Goal: Information Seeking & Learning: Learn about a topic

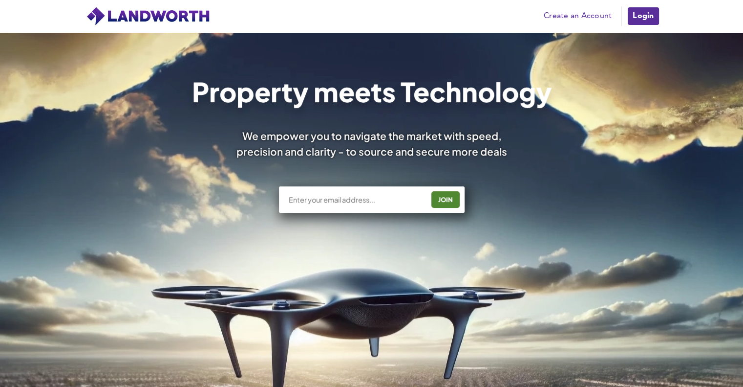
click at [649, 20] on link "Login" at bounding box center [643, 16] width 33 height 20
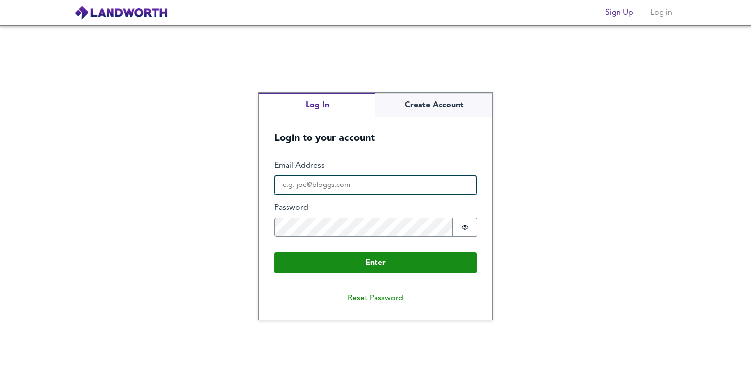
type input "[EMAIL_ADDRESS][PERSON_NAME][DOMAIN_NAME]"
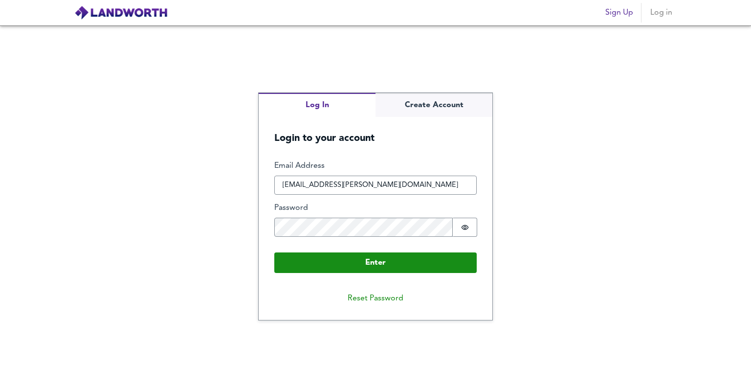
click at [339, 185] on input "[EMAIL_ADDRESS][PERSON_NAME][DOMAIN_NAME]" at bounding box center [375, 185] width 202 height 20
click at [464, 232] on button "Password is hidden" at bounding box center [465, 227] width 24 height 19
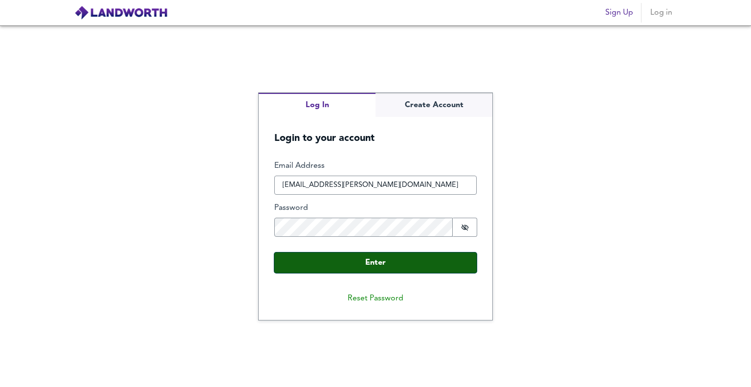
click at [382, 266] on button "Enter" at bounding box center [375, 262] width 202 height 21
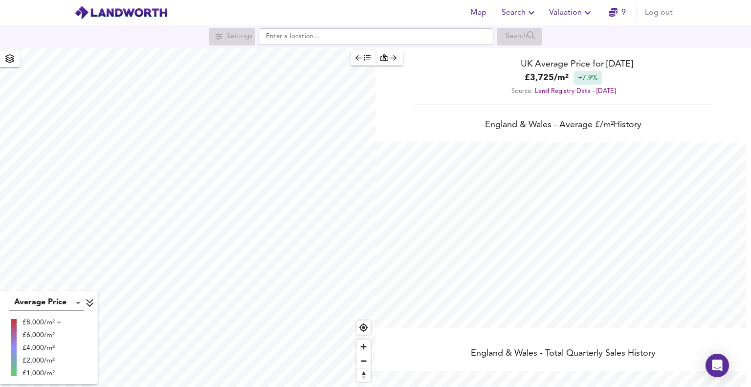
scroll to position [387, 751]
click at [324, 40] on input "text" at bounding box center [376, 36] width 235 height 17
paste input "Gunterstone Road, West Kensington, London, W14"
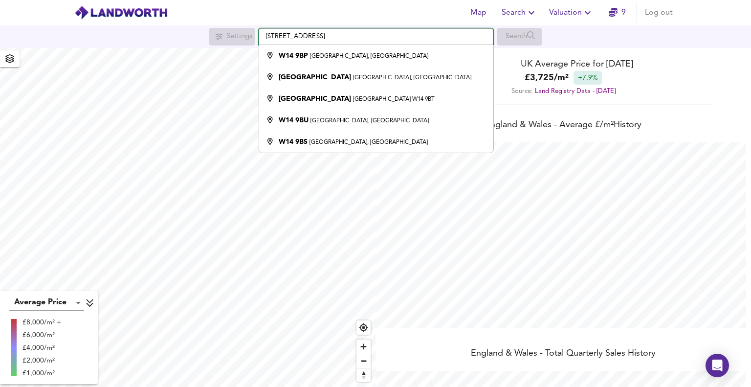
drag, startPoint x: 401, startPoint y: 37, endPoint x: 324, endPoint y: 33, distance: 76.8
click at [324, 33] on input "Gunterstone Road, West Kensington, London, W14" at bounding box center [376, 36] width 235 height 17
click at [342, 36] on input "Gunterstone Road W14" at bounding box center [376, 36] width 235 height 17
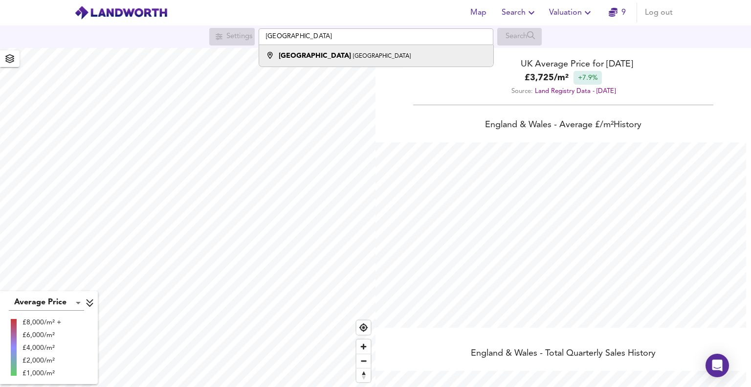
click at [316, 56] on strong "[GEOGRAPHIC_DATA]" at bounding box center [315, 55] width 72 height 7
type input "[GEOGRAPHIC_DATA], [GEOGRAPHIC_DATA]"
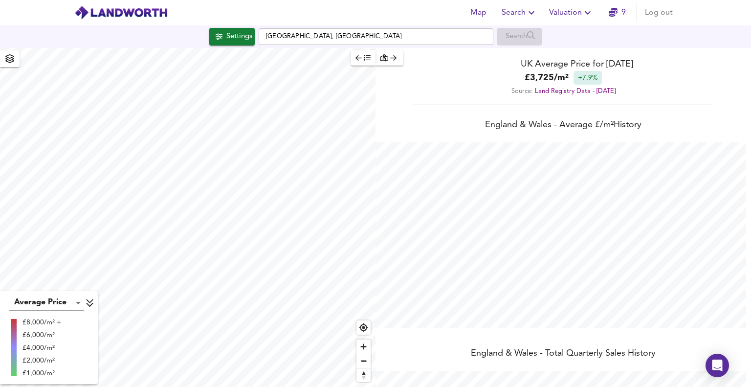
checkbox input "false"
checkbox input "true"
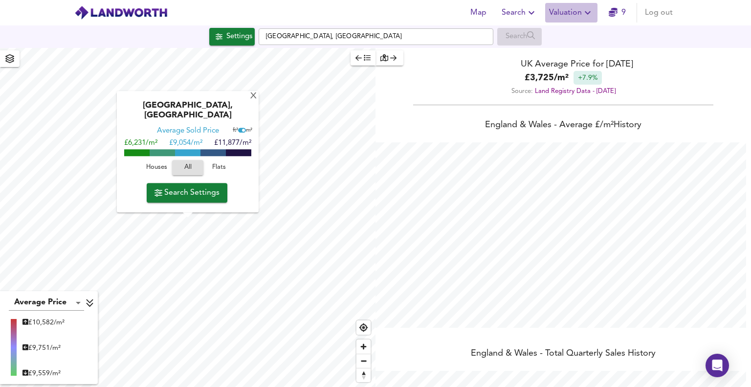
click at [589, 13] on icon "button" at bounding box center [588, 12] width 6 height 3
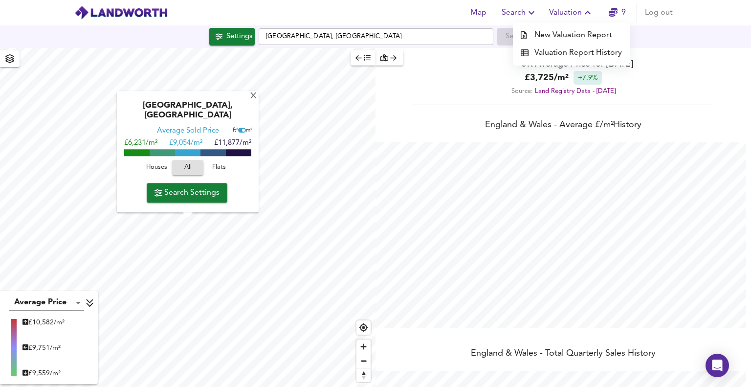
click at [589, 13] on icon "button" at bounding box center [588, 13] width 12 height 12
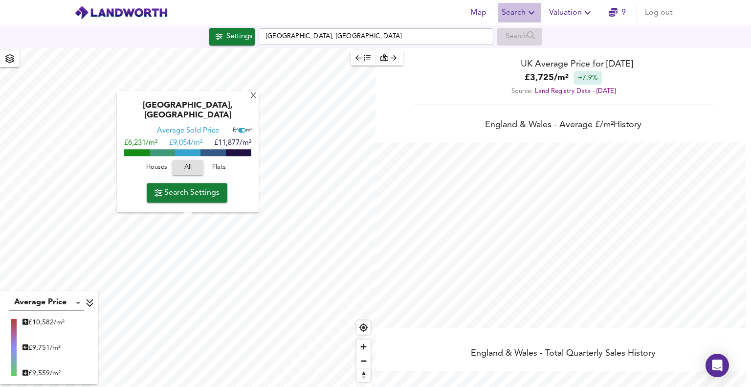
click at [534, 12] on icon "button" at bounding box center [531, 12] width 6 height 3
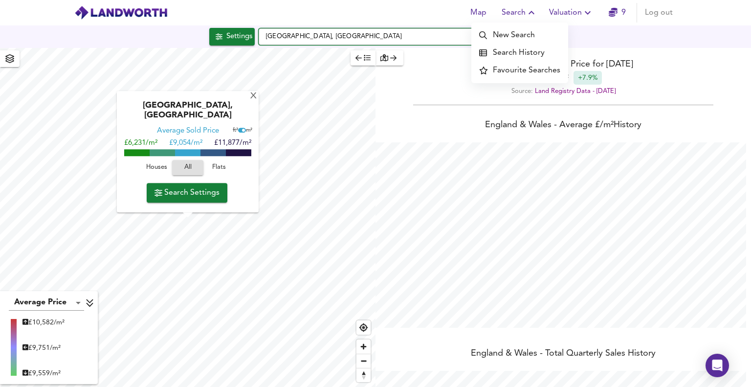
drag, startPoint x: 366, startPoint y: 37, endPoint x: 225, endPoint y: 42, distance: 141.3
click at [225, 42] on div "Settings Gunterstone Road, London Search" at bounding box center [375, 37] width 751 height 18
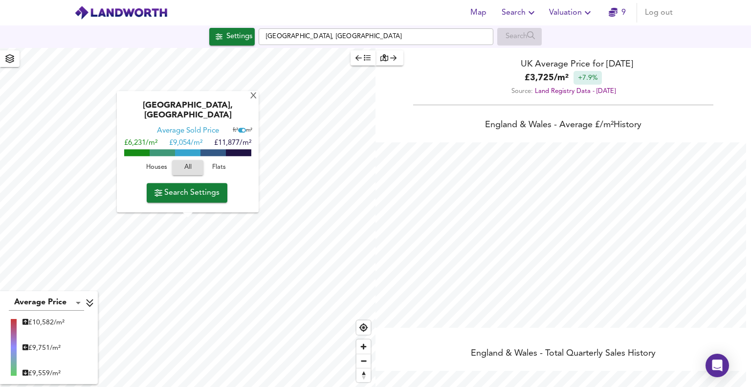
type input "505"
click at [252, 101] on div "X" at bounding box center [253, 96] width 8 height 9
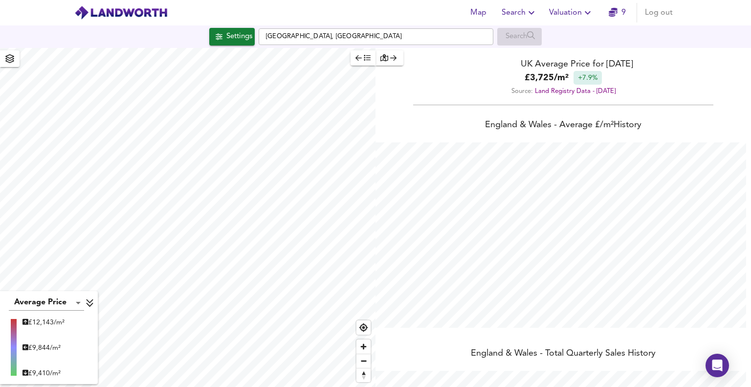
click at [524, 11] on span "Search" at bounding box center [520, 13] width 36 height 14
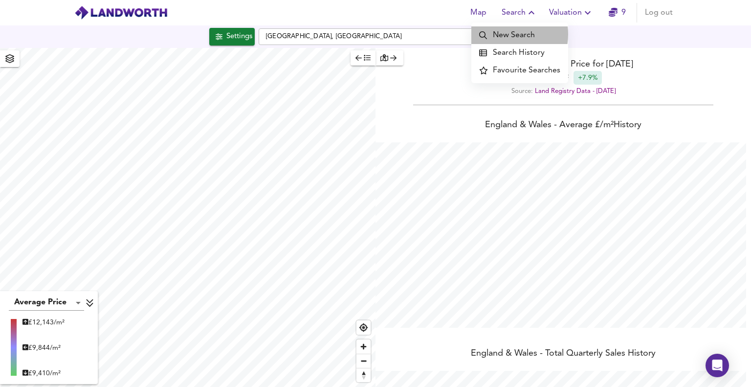
click at [505, 34] on li "New Search" at bounding box center [519, 35] width 97 height 18
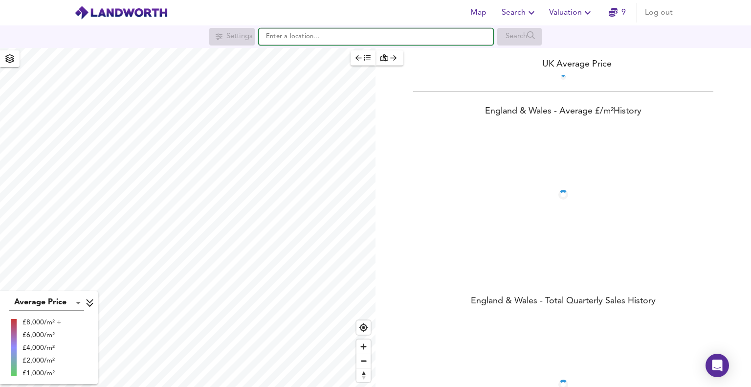
click at [281, 38] on input "text" at bounding box center [376, 36] width 235 height 17
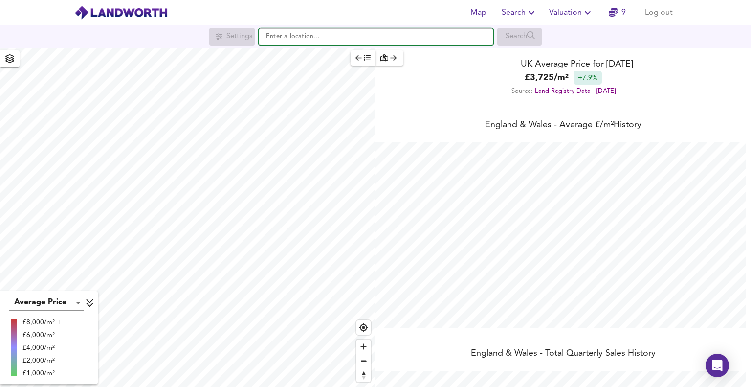
paste input "[GEOGRAPHIC_DATA], [GEOGRAPHIC_DATA]"
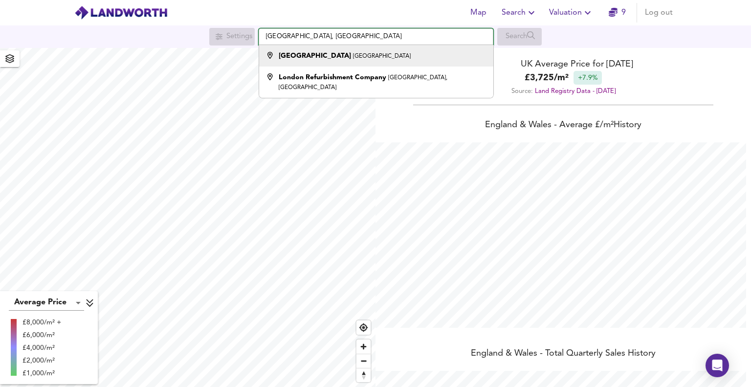
type input "[GEOGRAPHIC_DATA], [GEOGRAPHIC_DATA]"
click at [306, 55] on strong "[GEOGRAPHIC_DATA]" at bounding box center [315, 55] width 72 height 7
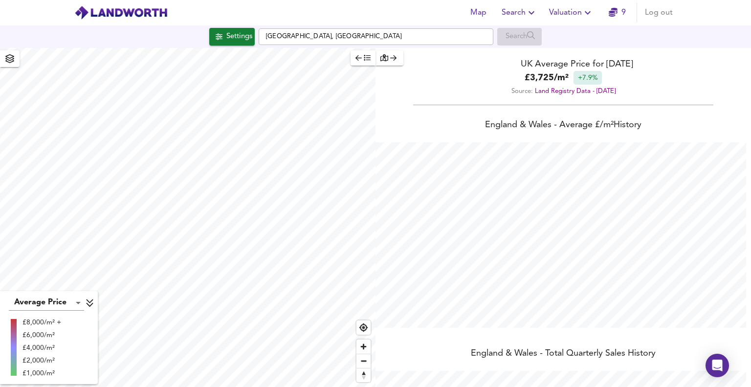
checkbox input "false"
checkbox input "true"
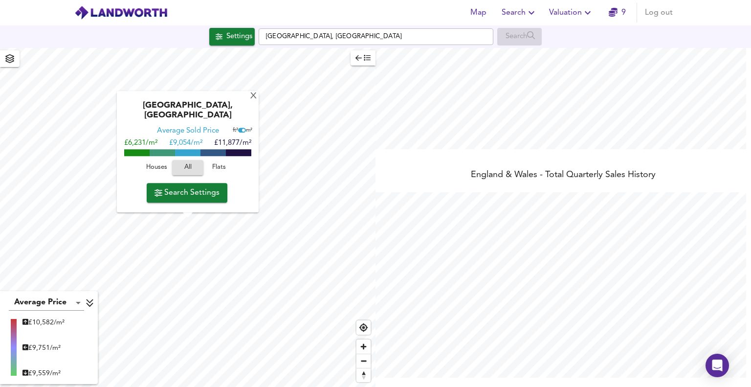
scroll to position [0, 0]
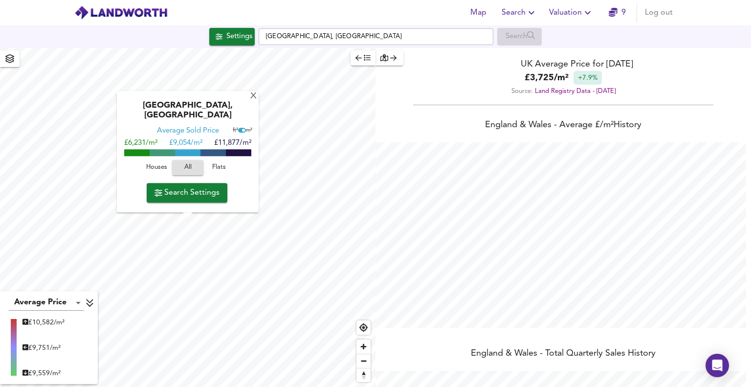
click at [611, 10] on icon "button" at bounding box center [613, 12] width 9 height 9
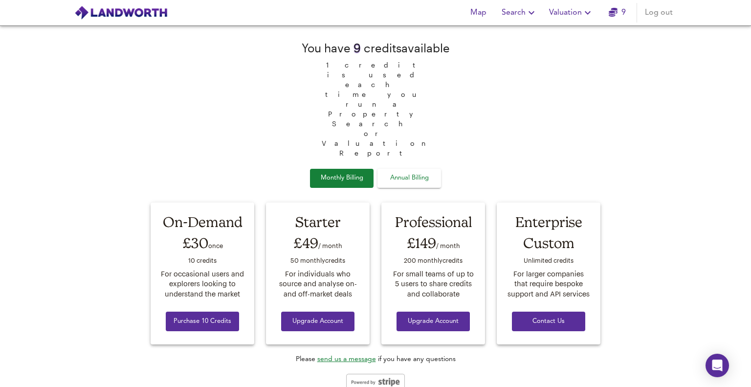
click at [520, 11] on span "Search" at bounding box center [520, 13] width 36 height 14
click at [482, 14] on span "Map" at bounding box center [477, 13] width 23 height 14
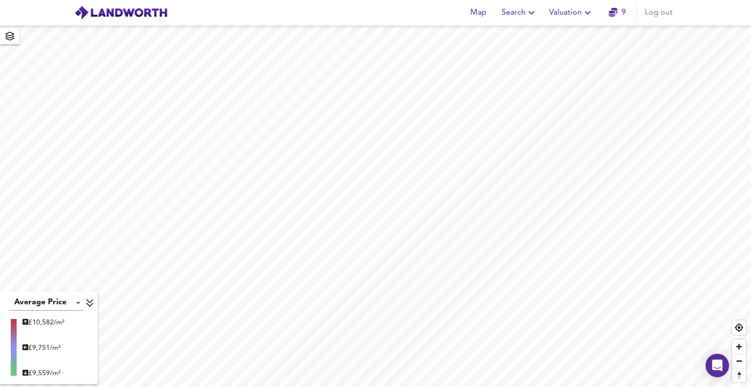
click at [518, 15] on span "Search" at bounding box center [520, 13] width 36 height 14
click at [514, 33] on li "New Search" at bounding box center [519, 35] width 97 height 18
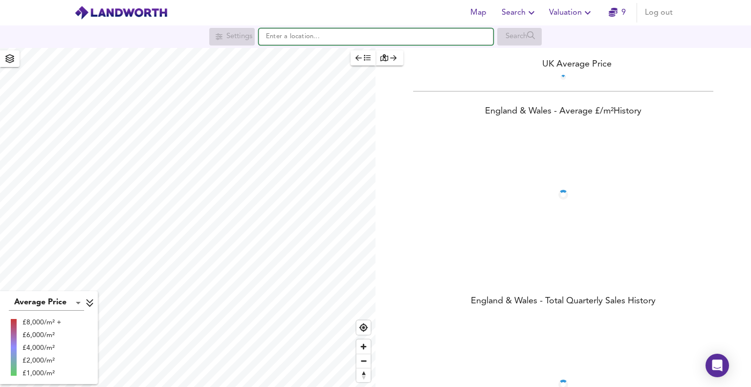
click at [311, 32] on input "text" at bounding box center [376, 36] width 235 height 17
click at [319, 35] on input "text" at bounding box center [376, 36] width 235 height 17
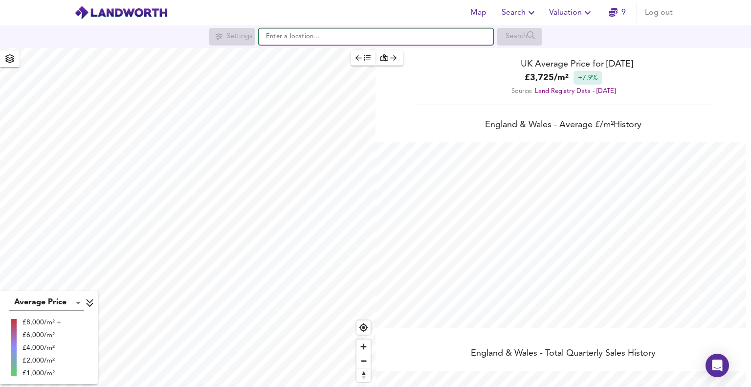
scroll to position [387, 751]
click at [318, 37] on input "text" at bounding box center [376, 36] width 235 height 17
paste input "[GEOGRAPHIC_DATA], [GEOGRAPHIC_DATA]"
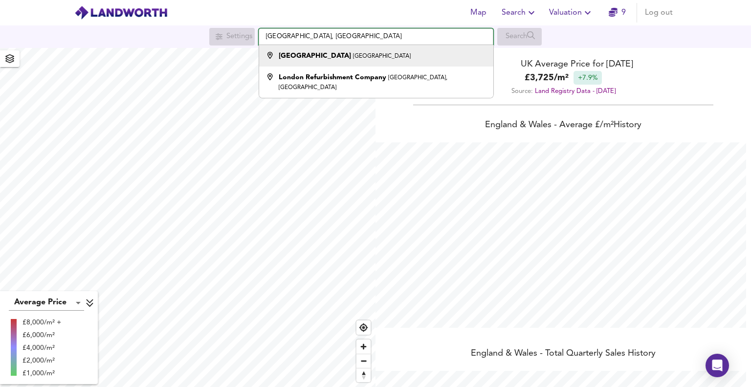
type input "[GEOGRAPHIC_DATA], [GEOGRAPHIC_DATA]"
click at [317, 56] on strong "[GEOGRAPHIC_DATA]" at bounding box center [315, 55] width 72 height 7
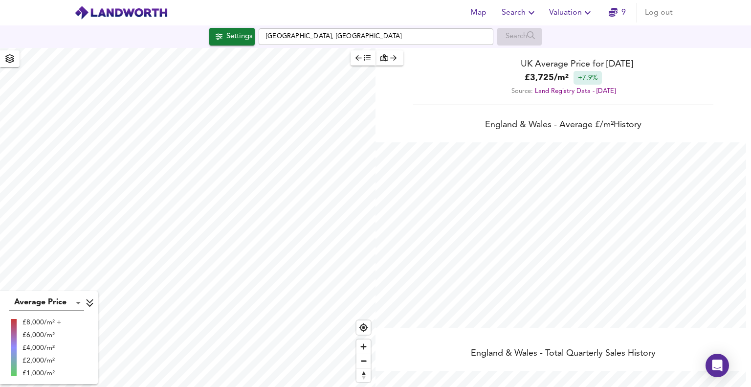
checkbox input "false"
checkbox input "true"
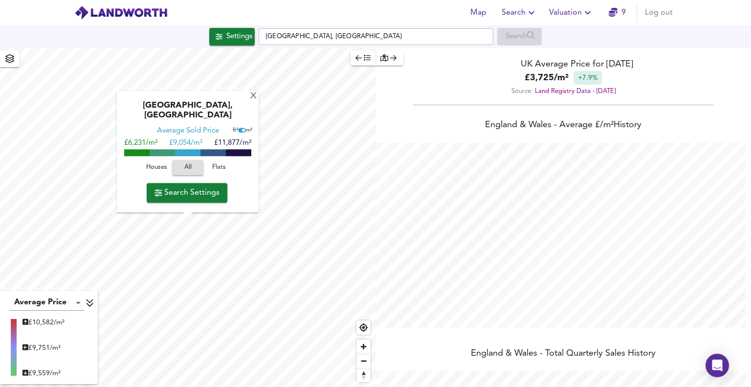
type input "495"
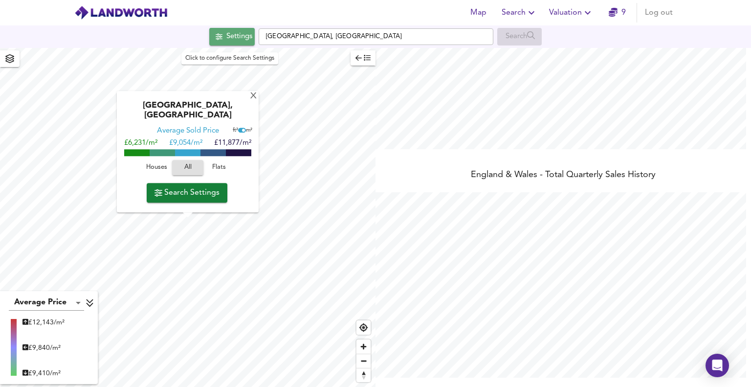
click at [219, 35] on span "Settings" at bounding box center [232, 36] width 41 height 13
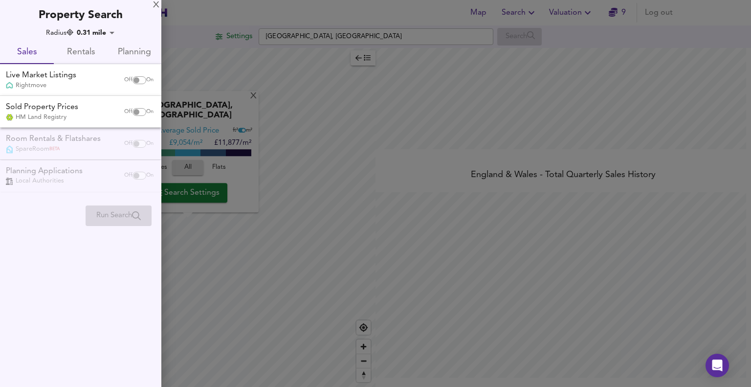
click at [139, 79] on input "checkbox" at bounding box center [136, 80] width 23 height 8
checkbox input "true"
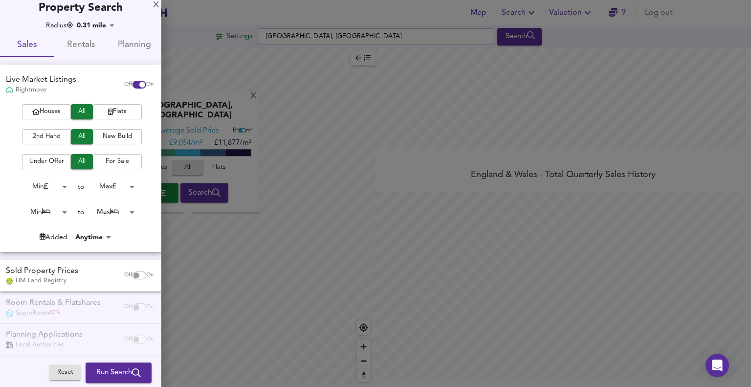
scroll to position [14, 0]
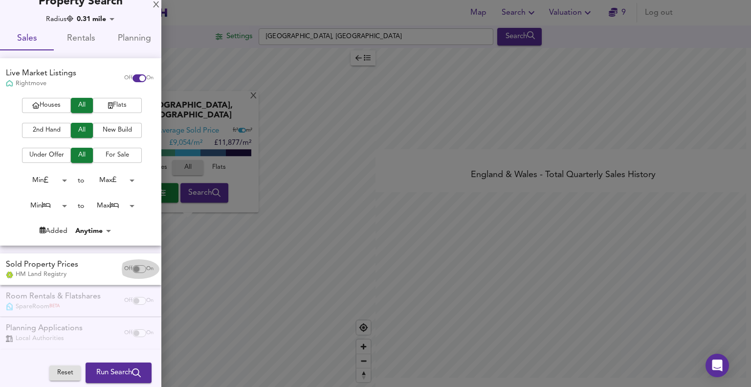
click at [134, 267] on input "checkbox" at bounding box center [136, 269] width 23 height 8
checkbox input "true"
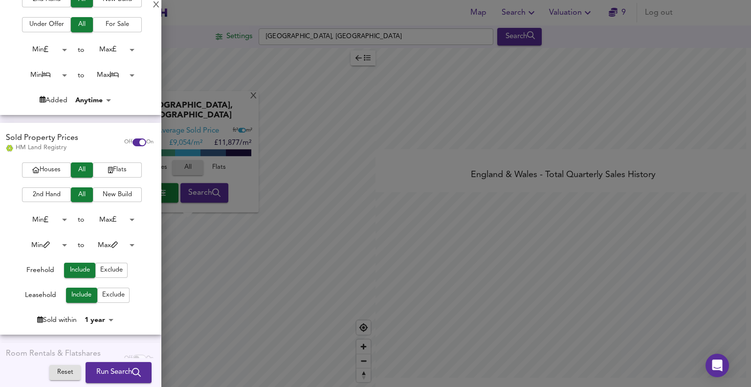
scroll to position [104, 0]
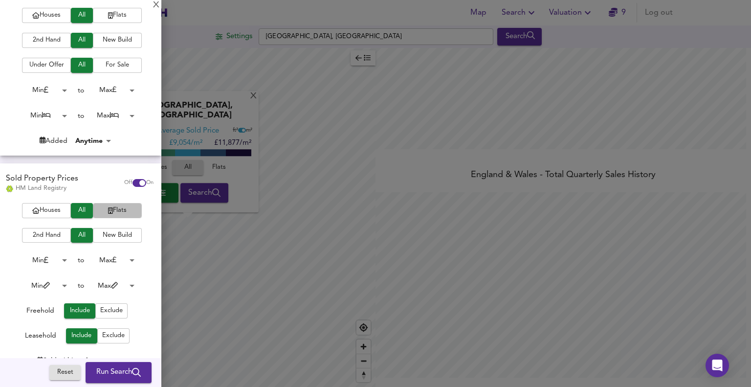
click at [126, 211] on span "Flats" at bounding box center [117, 210] width 39 height 11
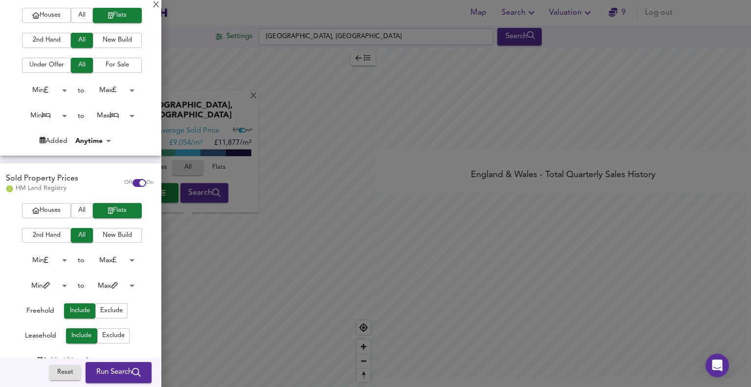
click at [126, 262] on body "Map Search Valuation 9 Log out Settings Gunterstone Road, London Search X Gunte…" at bounding box center [375, 193] width 751 height 387
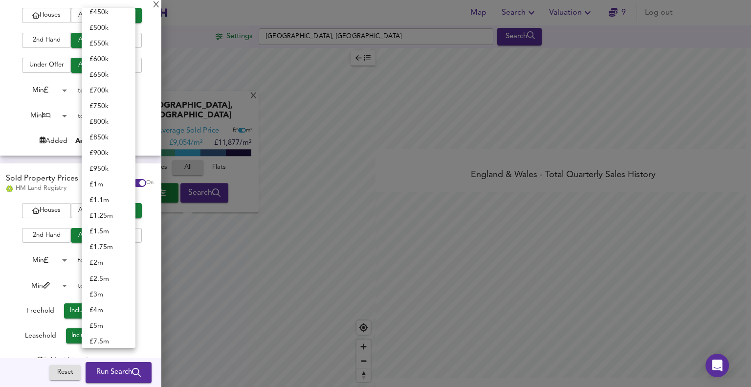
scroll to position [194, 0]
click at [16, 257] on div at bounding box center [375, 193] width 751 height 387
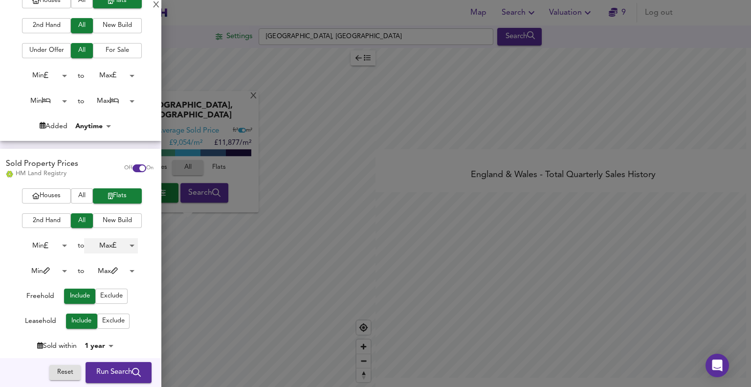
scroll to position [55, 0]
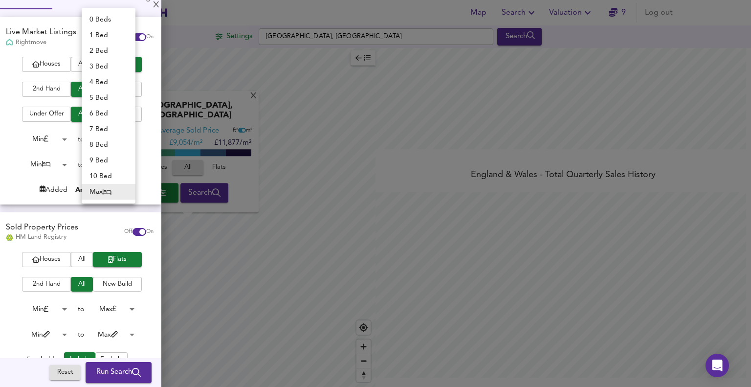
click at [131, 165] on body "Map Search Valuation 9 Log out Settings Gunterstone Road, London Search X Gunte…" at bounding box center [375, 193] width 751 height 387
click at [98, 50] on li "2 Bed" at bounding box center [109, 51] width 54 height 16
type input "2"
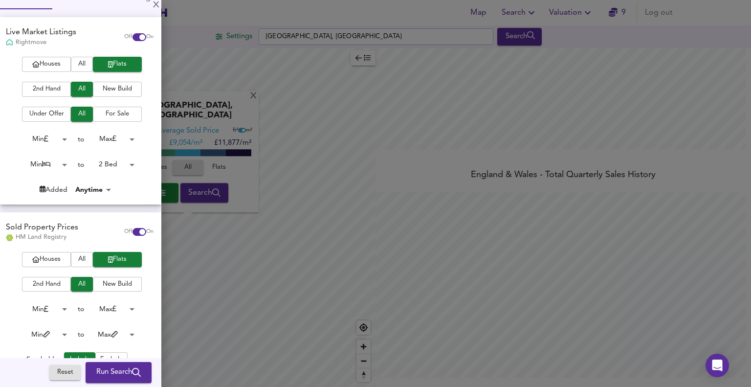
click at [128, 307] on body "Map Search Valuation 9 Log out Settings Gunterstone Road, London Search X Gunte…" at bounding box center [375, 193] width 751 height 387
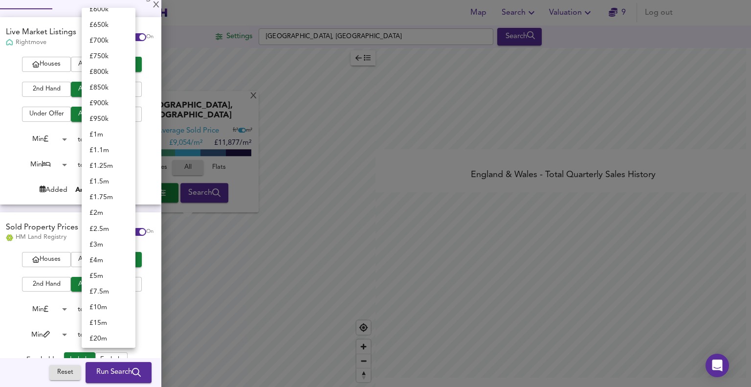
scroll to position [243, 0]
click at [97, 71] on li "£ 650k" at bounding box center [109, 74] width 54 height 16
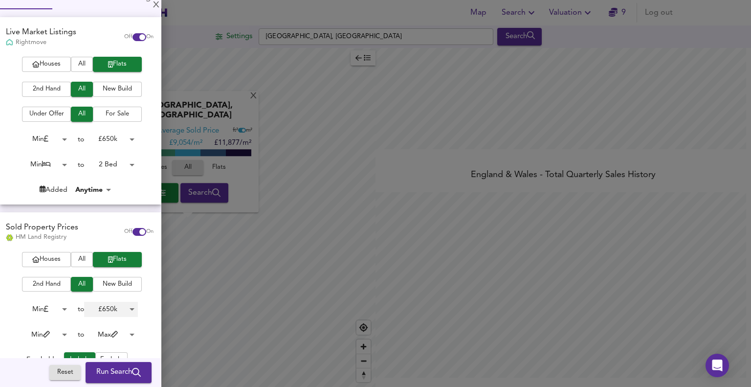
type input "650000"
click at [96, 374] on span "Run Search" at bounding box center [118, 372] width 44 height 13
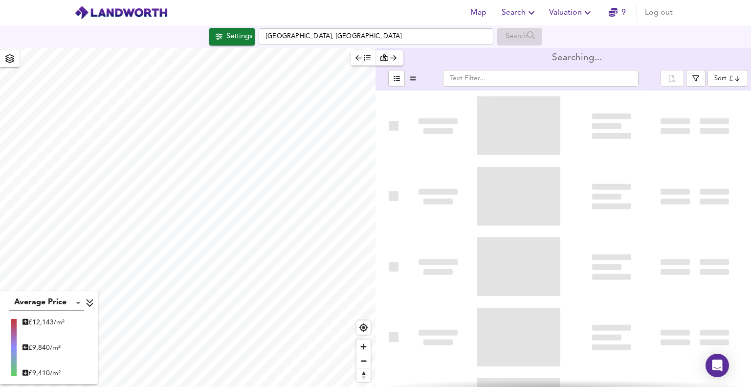
type input "bestdeal"
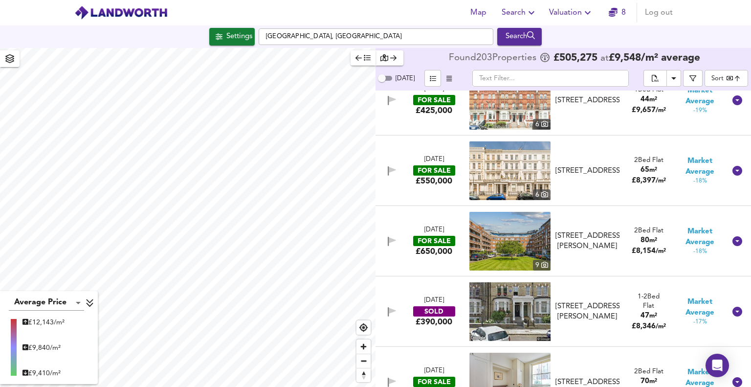
scroll to position [3031, 0]
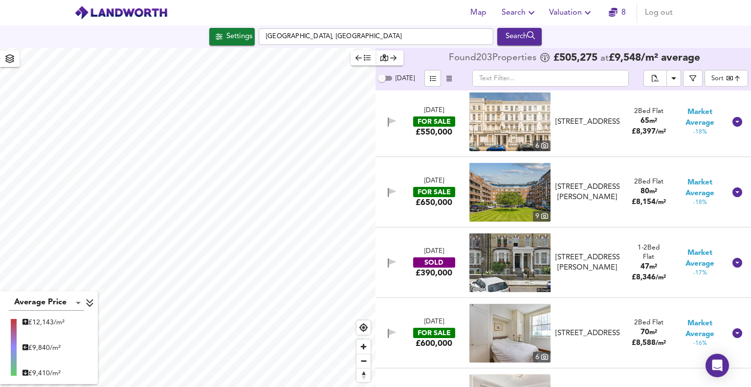
drag, startPoint x: 437, startPoint y: 253, endPoint x: 426, endPoint y: 269, distance: 19.4
drag, startPoint x: 426, startPoint y: 269, endPoint x: 451, endPoint y: 267, distance: 25.0
click at [409, 283] on div "28 Mar 2025 SOLD £390,000 74d Edith Road, W14 9AR 74d Edith Road, W14 9AR 1-2 B…" at bounding box center [551, 262] width 348 height 59
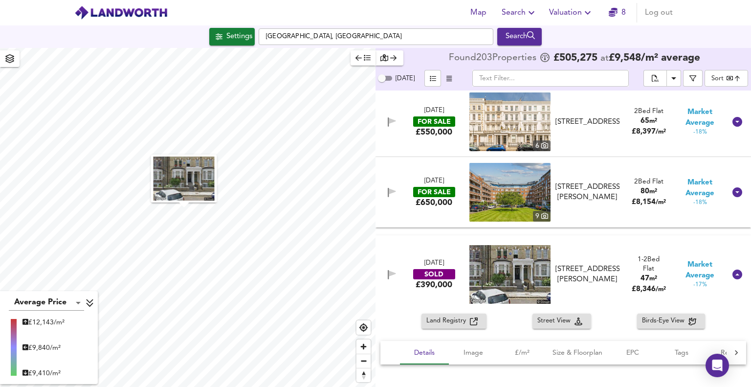
drag, startPoint x: 440, startPoint y: 270, endPoint x: 491, endPoint y: 288, distance: 54.0
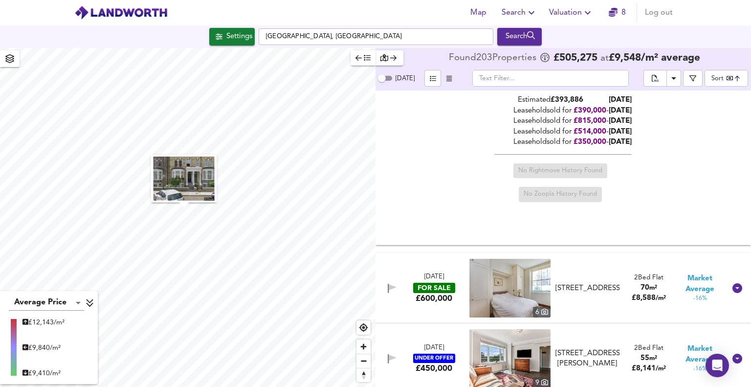
scroll to position [3128, 0]
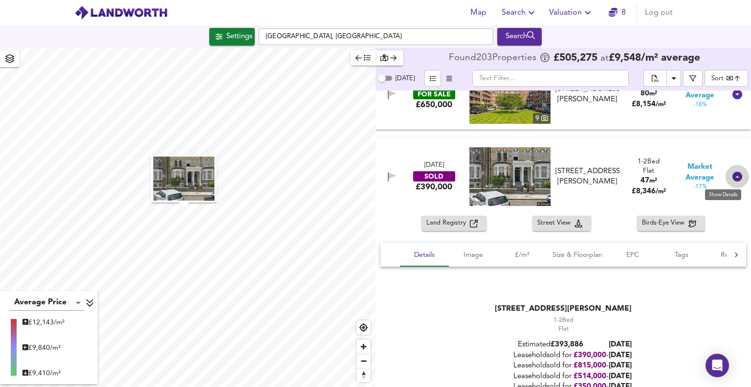
click at [732, 176] on icon at bounding box center [737, 177] width 12 height 12
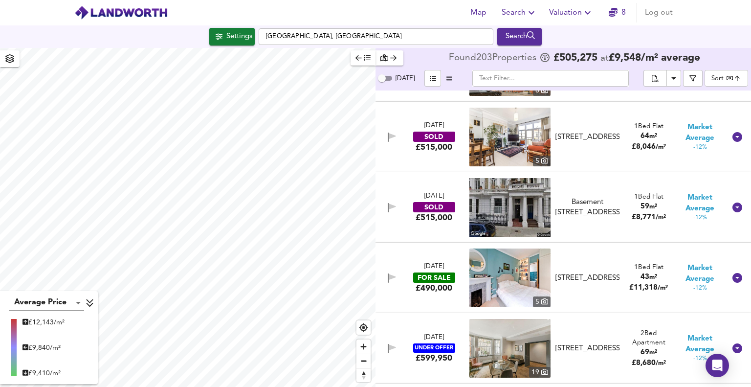
scroll to position [3862, 0]
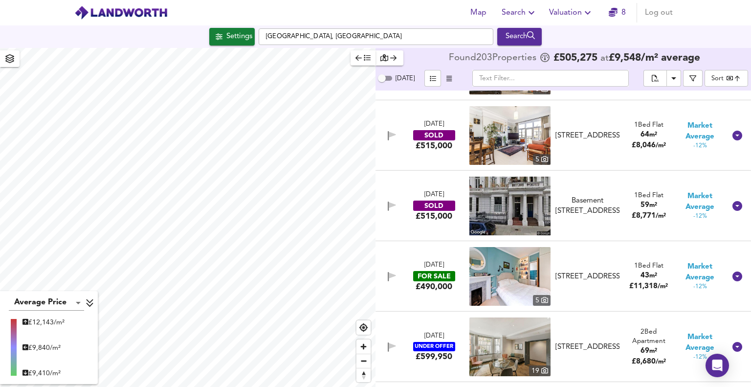
drag, startPoint x: 521, startPoint y: 268, endPoint x: 516, endPoint y: 277, distance: 10.3
drag, startPoint x: 516, startPoint y: 277, endPoint x: 436, endPoint y: 297, distance: 82.2
click at [436, 297] on div "4 Sept 2025 FOR SALE £490,000 5 Avonmore Place, London, W14 8RY Avonmore Place,…" at bounding box center [551, 276] width 348 height 59
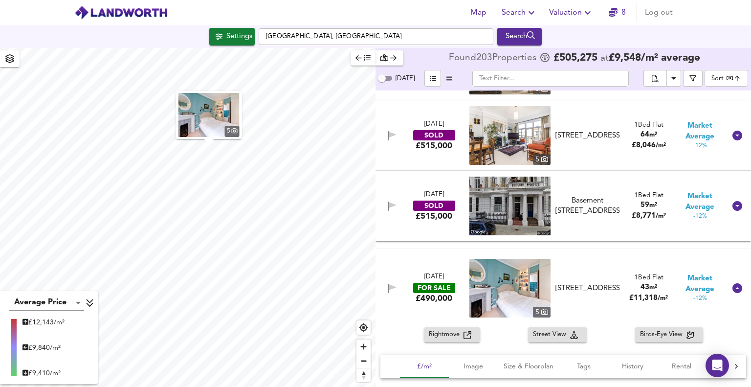
drag, startPoint x: 445, startPoint y: 331, endPoint x: 442, endPoint y: 338, distance: 7.4
click at [442, 338] on span "Rightmove" at bounding box center [446, 334] width 35 height 11
click at [732, 289] on icon at bounding box center [737, 288] width 12 height 12
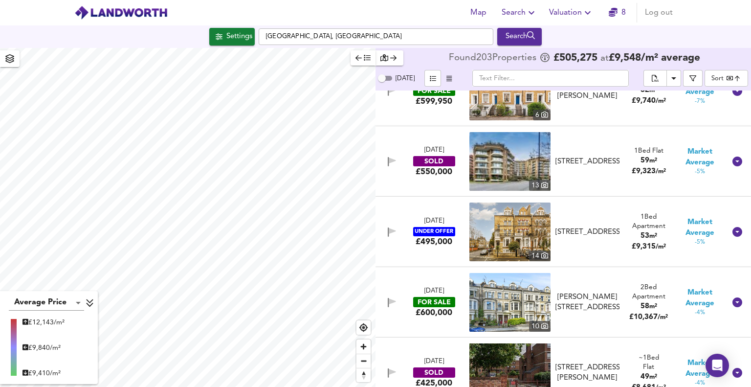
scroll to position [4986, 0]
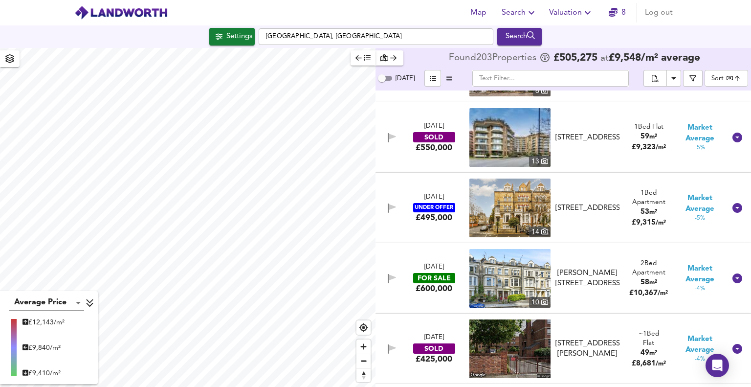
drag, startPoint x: 429, startPoint y: 203, endPoint x: 420, endPoint y: 208, distance: 9.6
click at [420, 208] on div "UNDER OFFER" at bounding box center [434, 207] width 42 height 9
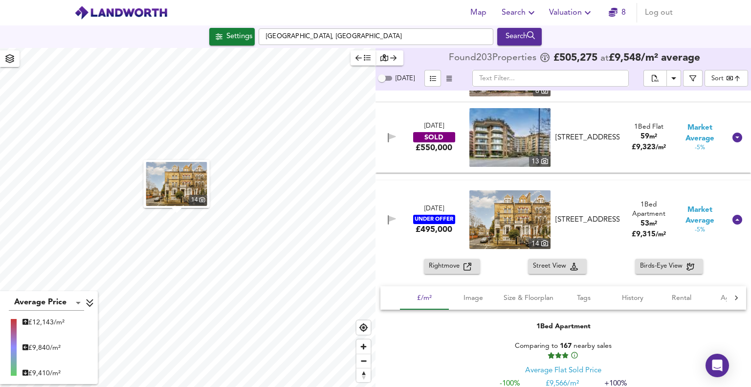
click at [424, 206] on div "4 Mar 2025" at bounding box center [434, 208] width 20 height 9
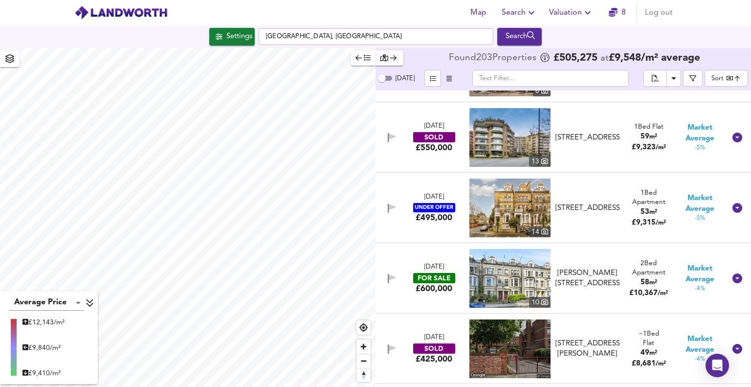
click at [393, 207] on icon "button" at bounding box center [392, 207] width 7 height 6
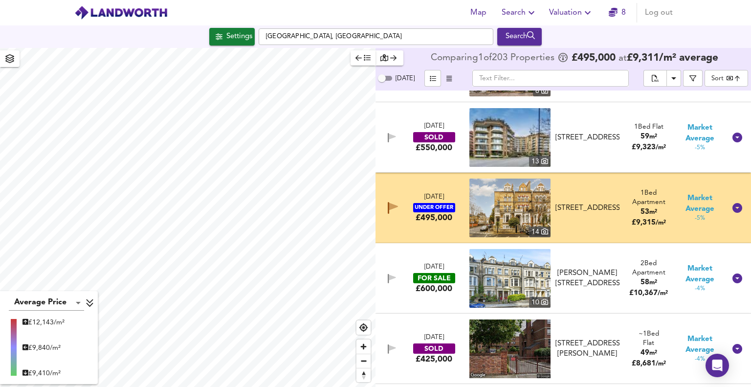
click at [437, 208] on div "UNDER OFFER" at bounding box center [434, 207] width 42 height 9
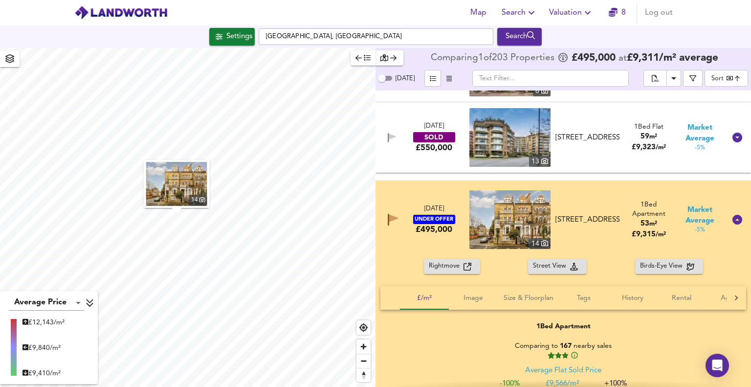
drag, startPoint x: 434, startPoint y: 267, endPoint x: 428, endPoint y: 270, distance: 6.8
click at [428, 270] on button "Rightmove" at bounding box center [452, 266] width 56 height 15
click at [393, 219] on icon "button" at bounding box center [393, 218] width 9 height 7
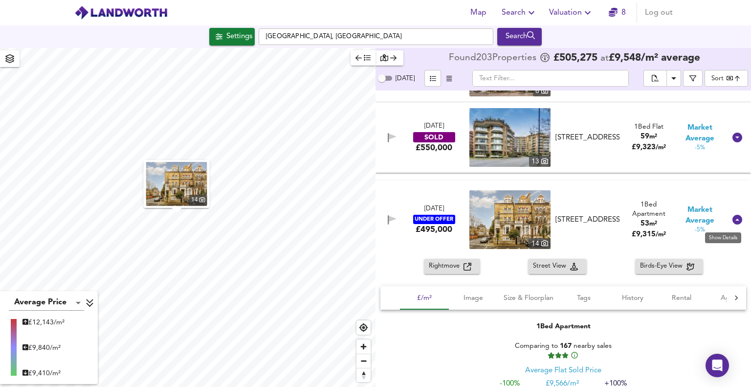
click at [736, 219] on icon at bounding box center [737, 220] width 10 height 10
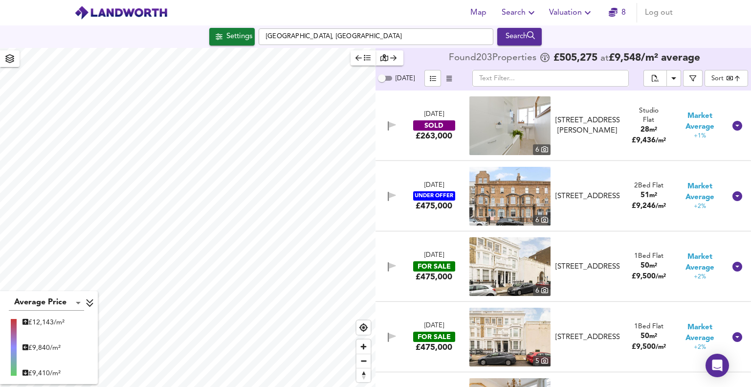
scroll to position [6061, 0]
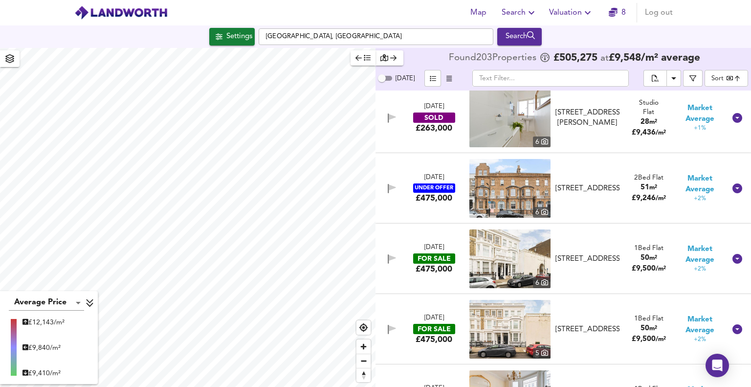
click at [431, 251] on div "12 Aug 2025" at bounding box center [434, 247] width 20 height 9
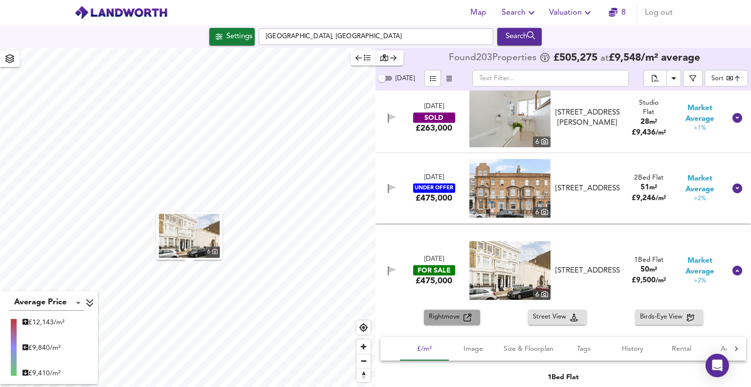
drag, startPoint x: 446, startPoint y: 317, endPoint x: 438, endPoint y: 321, distance: 8.3
drag, startPoint x: 438, startPoint y: 321, endPoint x: 430, endPoint y: 317, distance: 9.2
click at [430, 317] on span "Rightmove" at bounding box center [446, 316] width 35 height 11
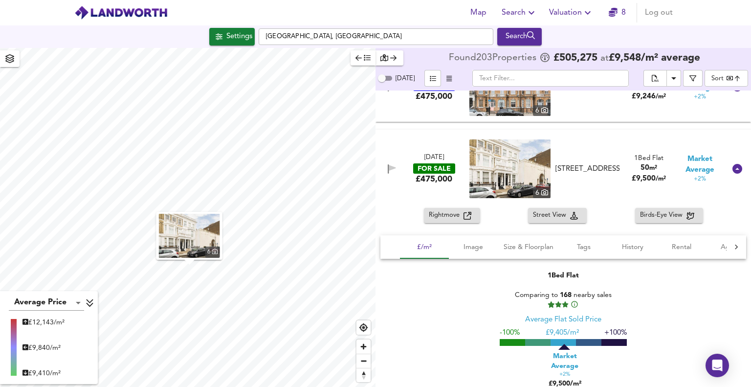
scroll to position [6159, 0]
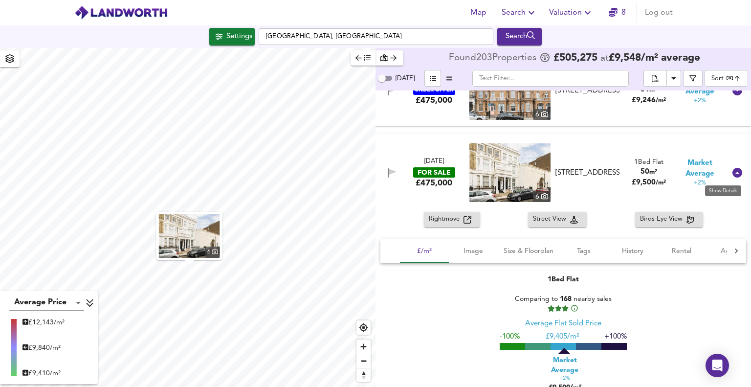
click at [732, 174] on icon at bounding box center [737, 173] width 12 height 12
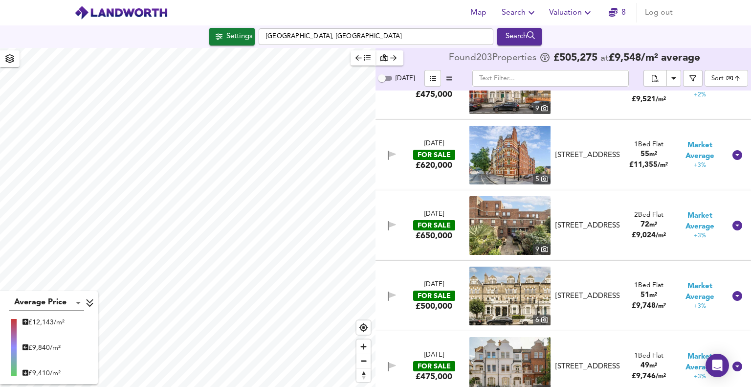
scroll to position [6452, 0]
